Goal: Transaction & Acquisition: Purchase product/service

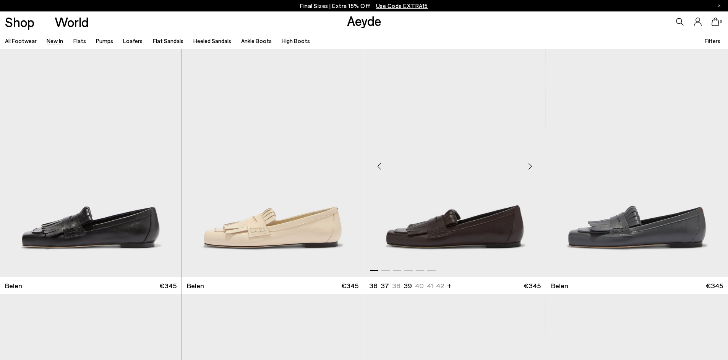
scroll to position [45, 0]
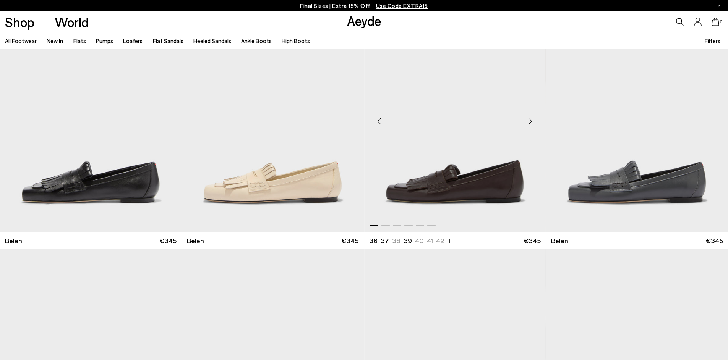
click at [454, 196] on img "1 / 6" at bounding box center [455, 118] width 182 height 228
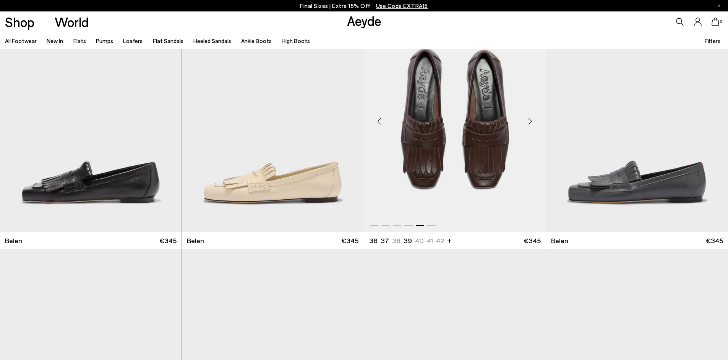
click at [456, 197] on img "5 / 6" at bounding box center [455, 118] width 182 height 228
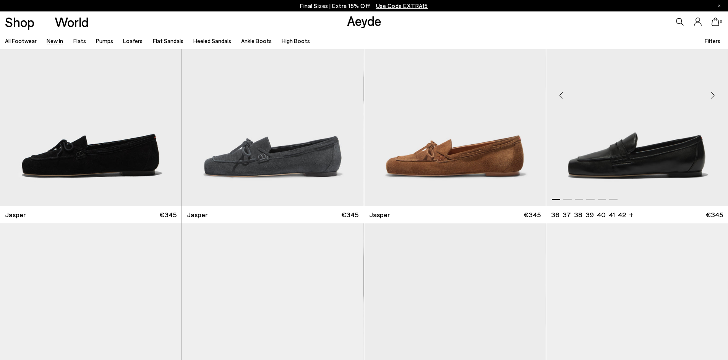
click at [653, 166] on img "1 / 6" at bounding box center [637, 92] width 182 height 228
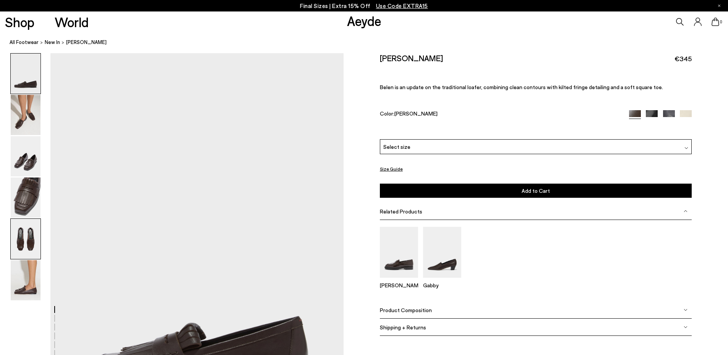
click at [33, 238] on img at bounding box center [26, 239] width 30 height 40
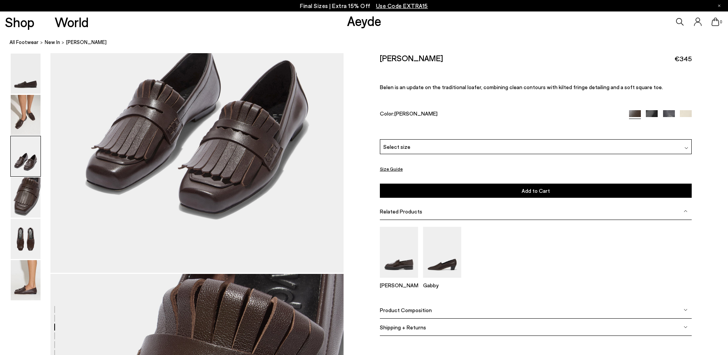
scroll to position [953, 0]
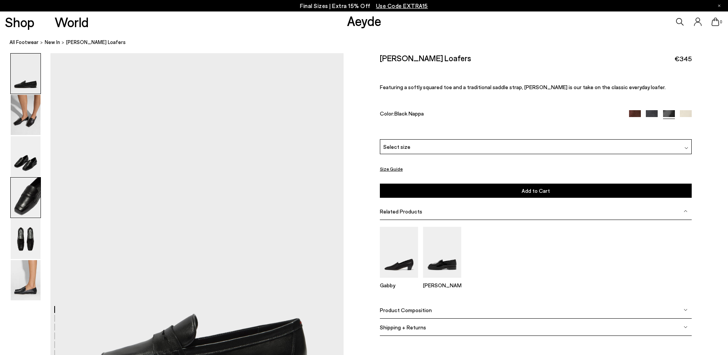
click at [27, 208] on img at bounding box center [26, 197] width 30 height 40
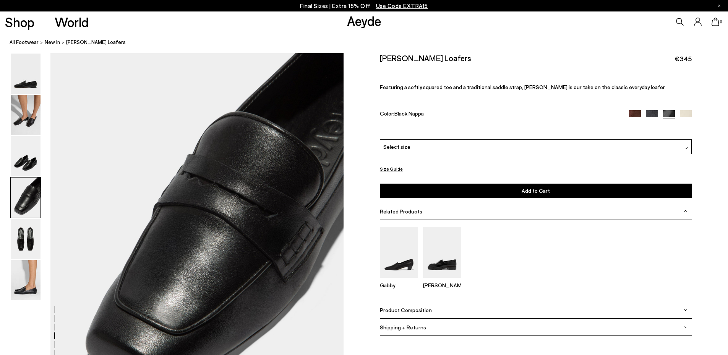
scroll to position [1235, 0]
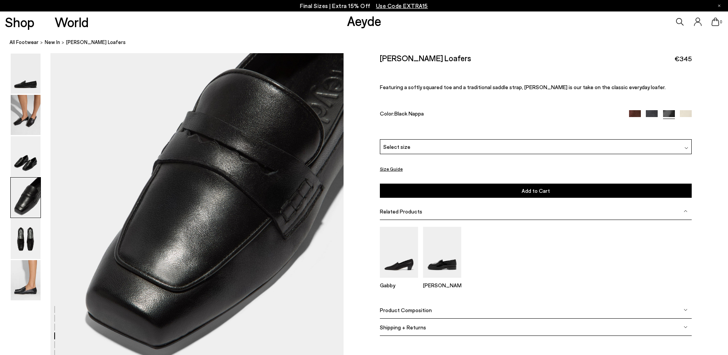
click at [635, 114] on img at bounding box center [635, 116] width 12 height 12
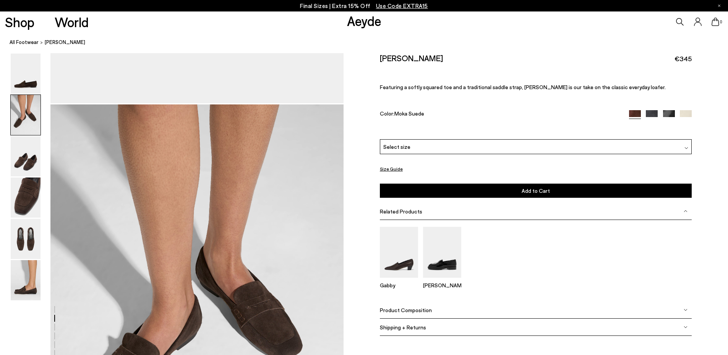
scroll to position [489, 0]
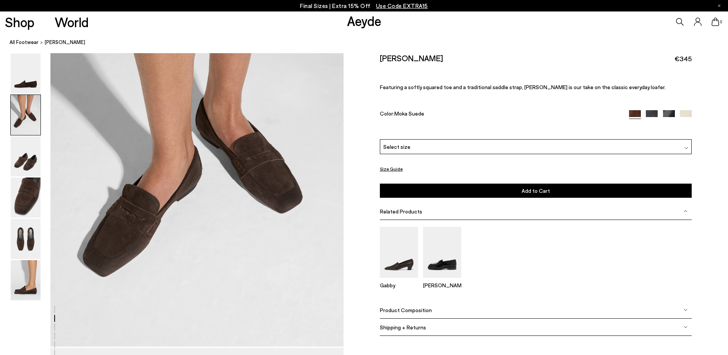
click at [654, 113] on img at bounding box center [652, 116] width 12 height 12
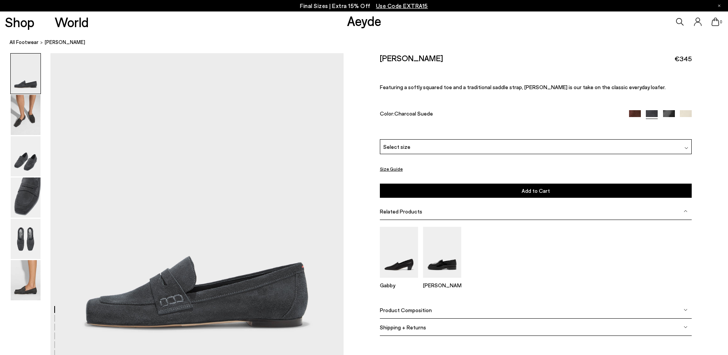
scroll to position [105, 0]
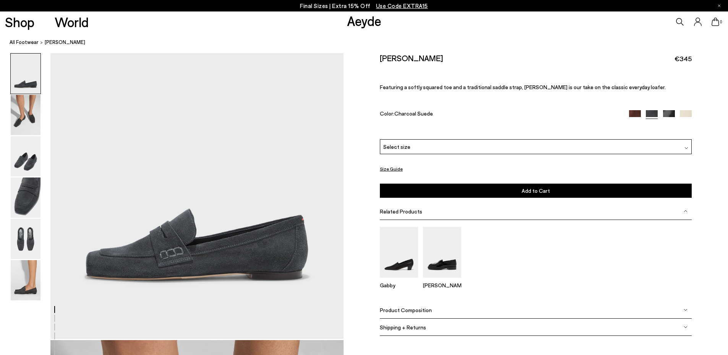
click at [670, 113] on img at bounding box center [669, 116] width 12 height 12
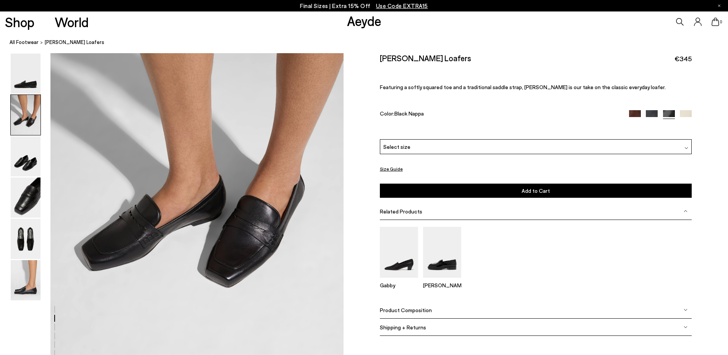
scroll to position [473, 0]
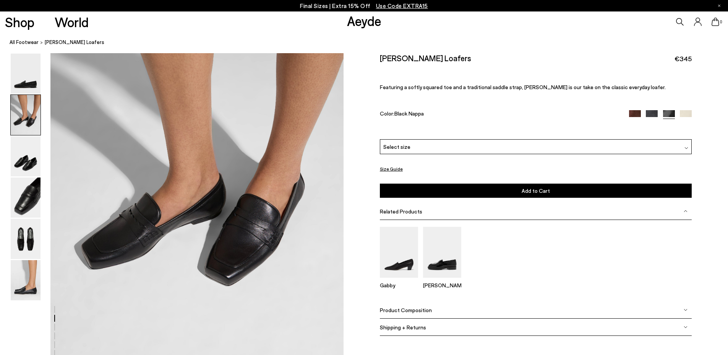
click at [685, 114] on img at bounding box center [686, 116] width 12 height 12
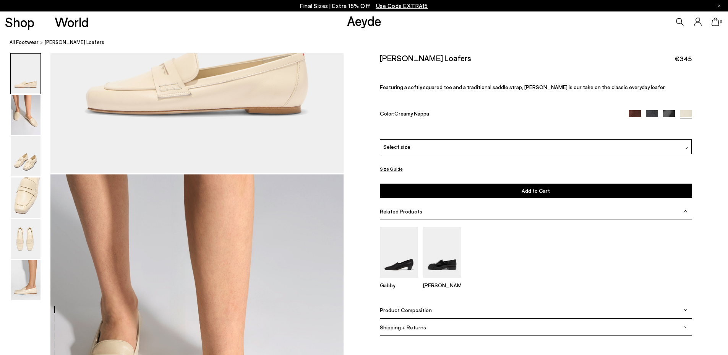
scroll to position [515, 0]
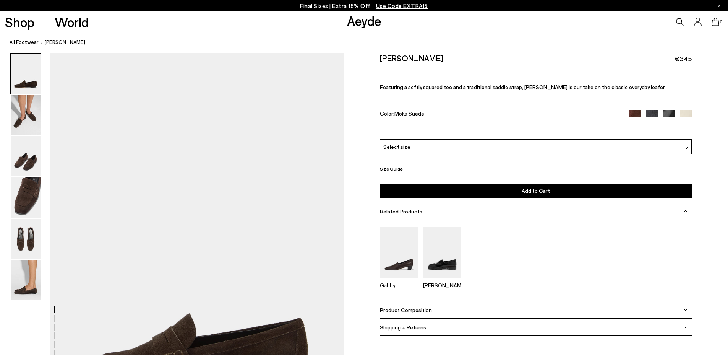
scroll to position [489, 0]
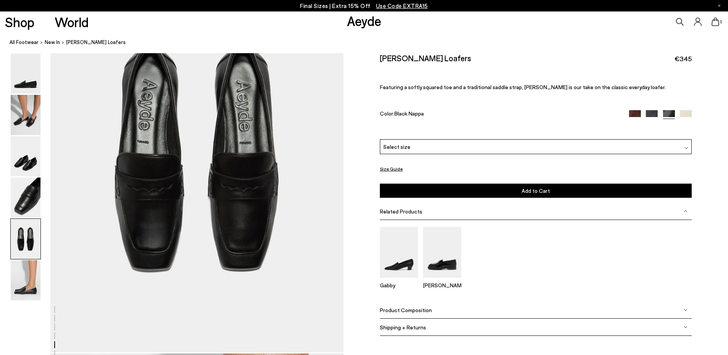
scroll to position [1661, 0]
click at [633, 112] on img at bounding box center [635, 116] width 12 height 12
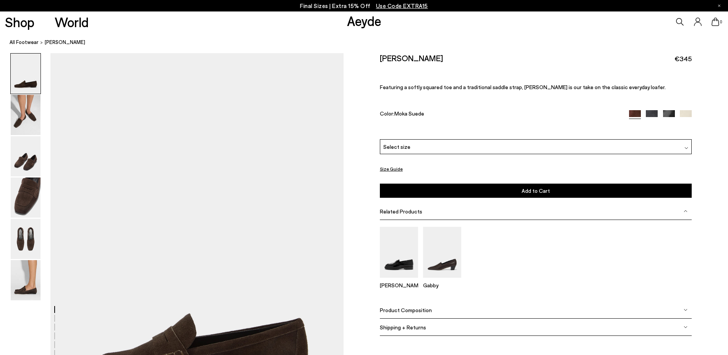
click at [417, 149] on div "Select size" at bounding box center [536, 146] width 312 height 15
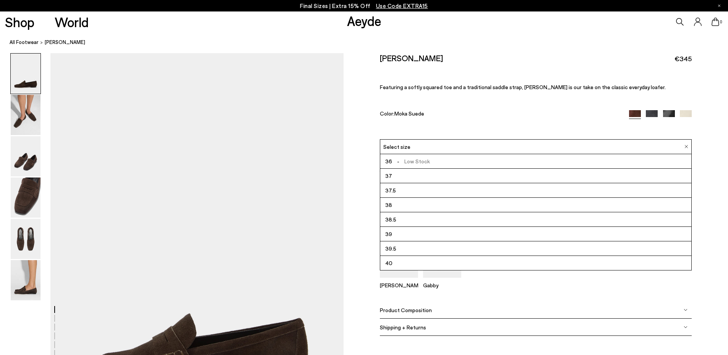
click at [390, 249] on span "39.5" at bounding box center [390, 249] width 11 height 10
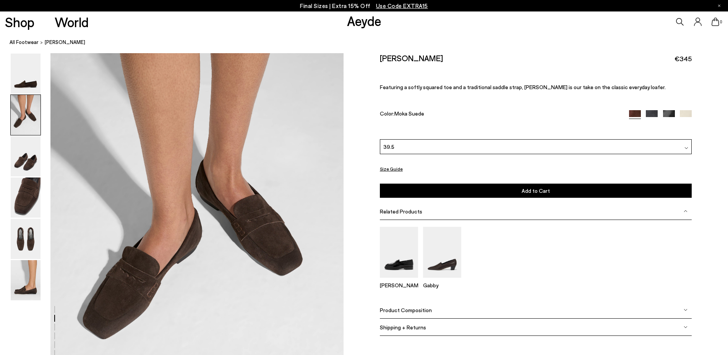
scroll to position [533, 0]
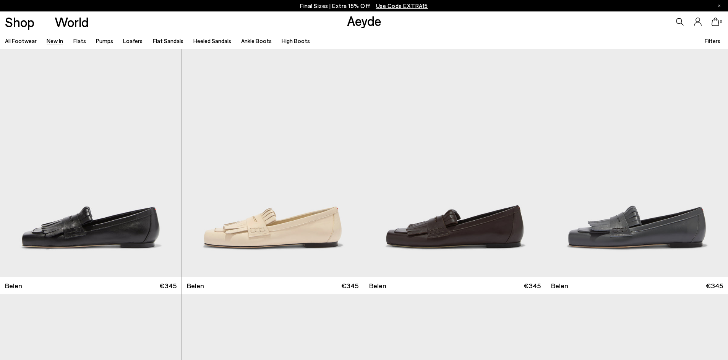
scroll to position [317, 0]
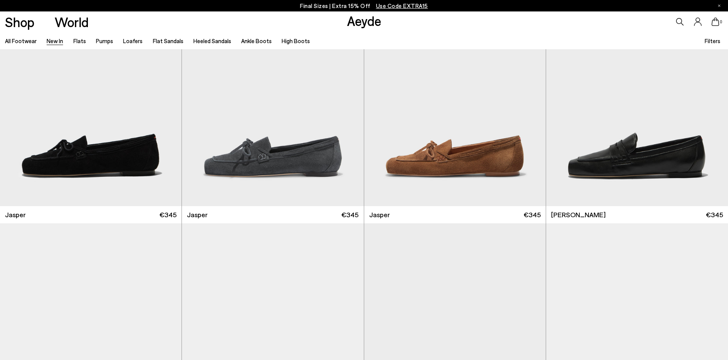
click at [52, 40] on link "New In" at bounding box center [55, 40] width 16 height 7
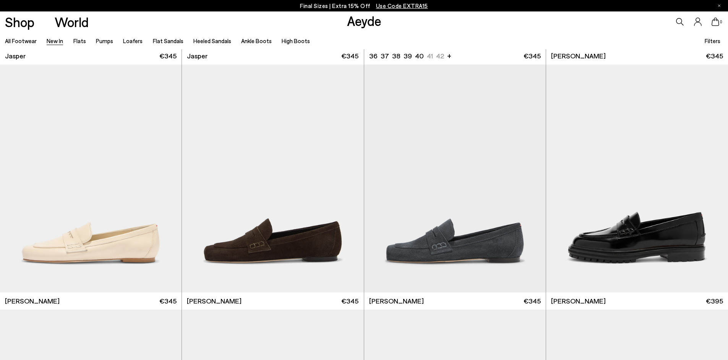
scroll to position [477, 0]
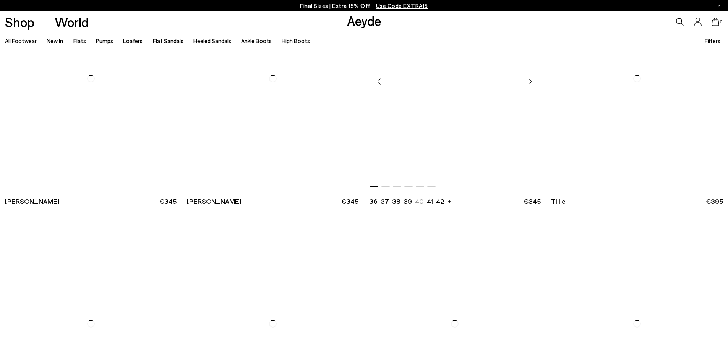
scroll to position [1870, 0]
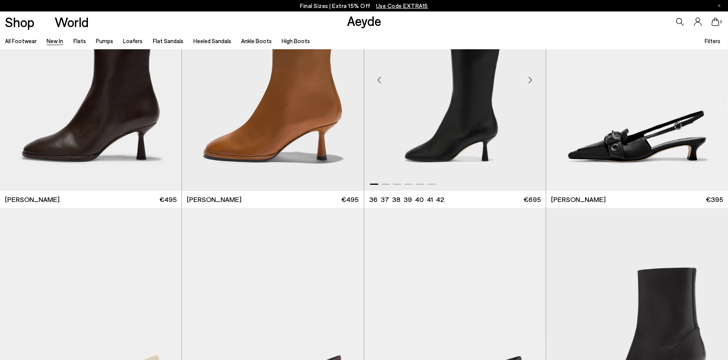
scroll to position [2863, 0]
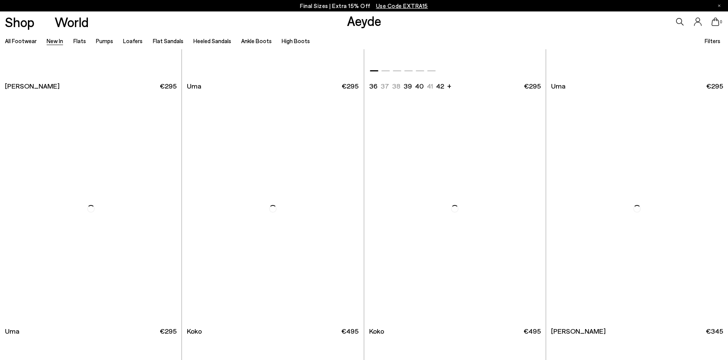
scroll to position [4701, 0]
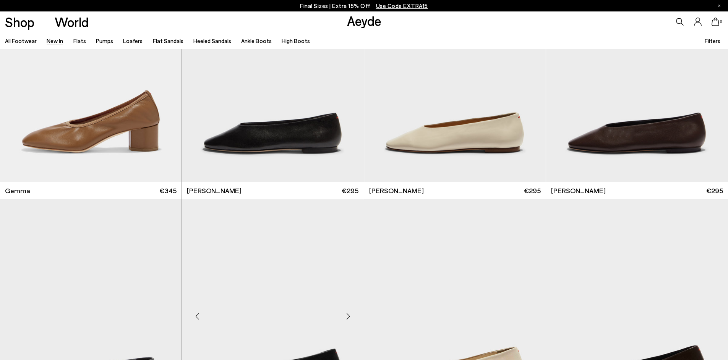
scroll to position [5249, 0]
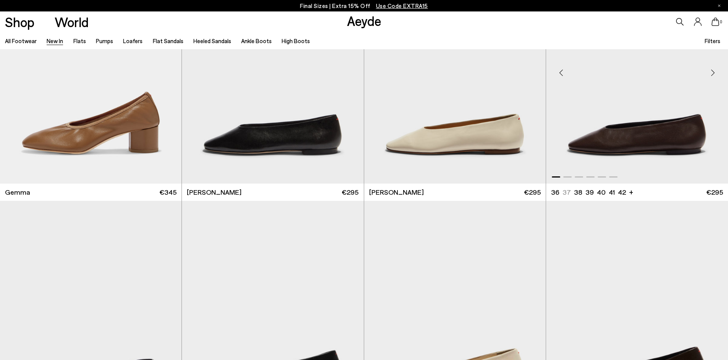
click at [618, 148] on img "1 / 6" at bounding box center [637, 70] width 182 height 228
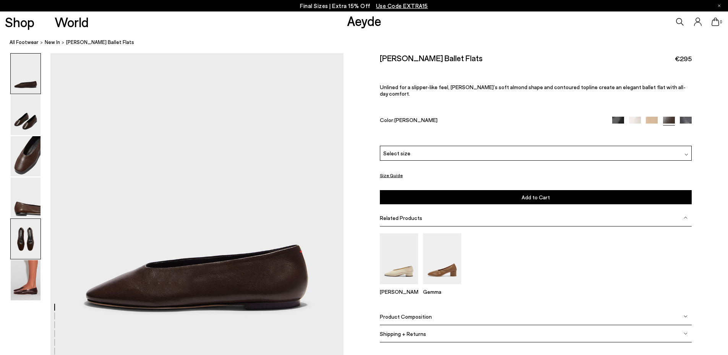
click at [21, 250] on img at bounding box center [26, 239] width 30 height 40
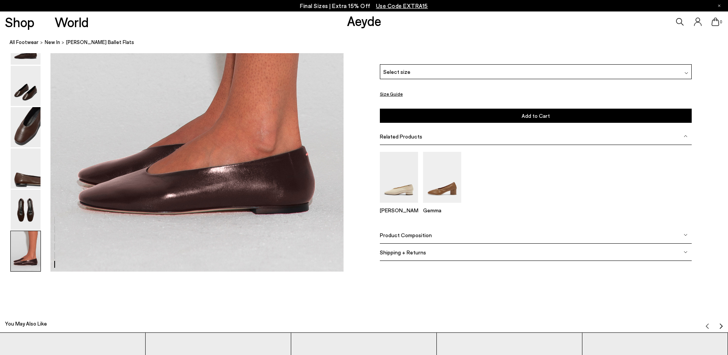
scroll to position [1968, 0]
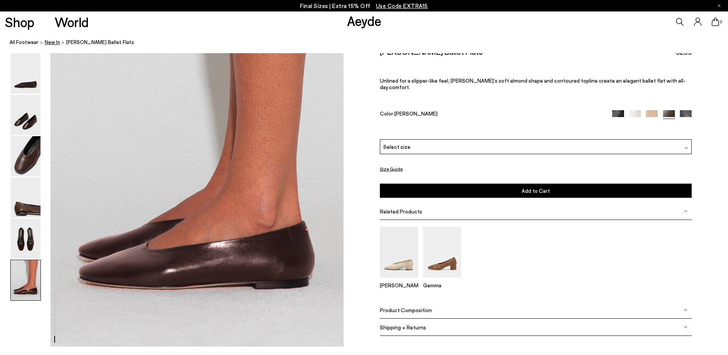
click at [49, 42] on span "New In" at bounding box center [52, 42] width 15 height 6
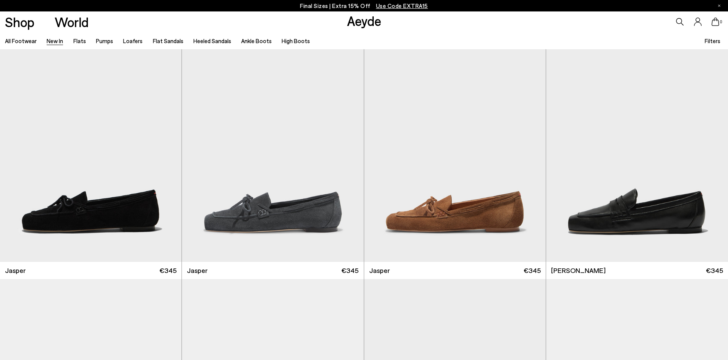
scroll to position [339, 0]
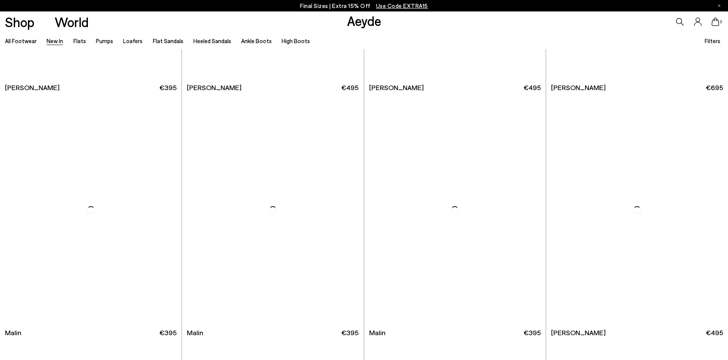
scroll to position [2406, 0]
